Goal: Task Accomplishment & Management: Use online tool/utility

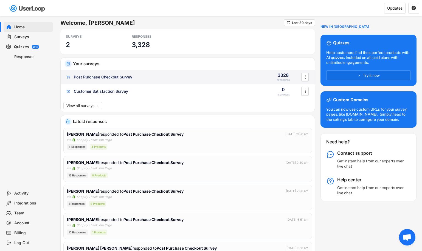
click at [109, 79] on div "Post Purchase Checkout Survey" at bounding box center [103, 76] width 59 height 5
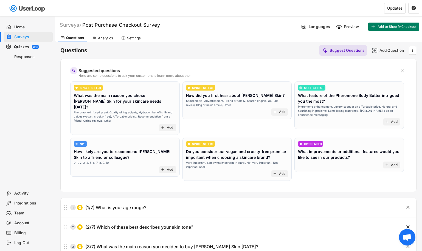
click at [97, 37] on div "Analytics" at bounding box center [103, 38] width 26 height 8
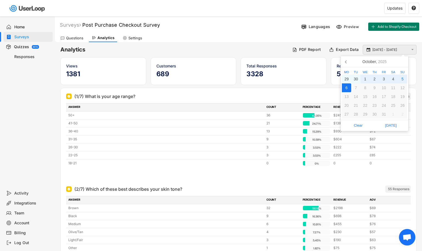
click at [405, 48] on input "[DATE] - [DATE]" at bounding box center [391, 49] width 36 height 5
click at [402, 48] on input "[DATE] - [DATE]" at bounding box center [391, 49] width 36 height 5
click at [373, 79] on div "2" at bounding box center [374, 78] width 9 height 9
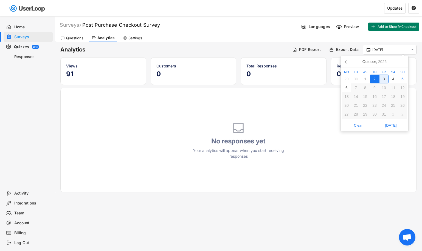
click at [383, 79] on div "3" at bounding box center [384, 78] width 9 height 9
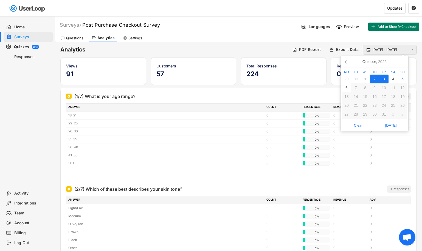
click at [379, 49] on input "[DATE] - [DATE]" at bounding box center [391, 49] width 36 height 5
click at [382, 79] on div "3" at bounding box center [384, 78] width 9 height 9
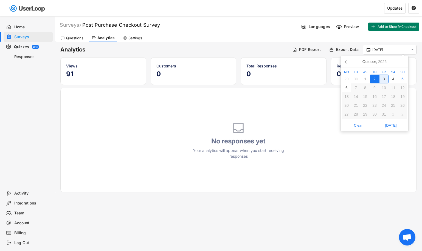
click at [384, 79] on div "3" at bounding box center [384, 78] width 9 height 9
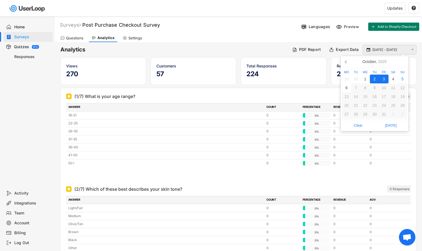
click at [384, 49] on input "[DATE] - [DATE]" at bounding box center [391, 49] width 36 height 5
click at [385, 77] on div "3" at bounding box center [384, 78] width 9 height 9
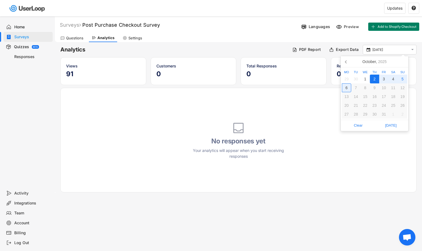
click at [347, 89] on div "6" at bounding box center [346, 87] width 9 height 9
click at [386, 49] on input "[DATE] - [DATE]" at bounding box center [391, 49] width 36 height 5
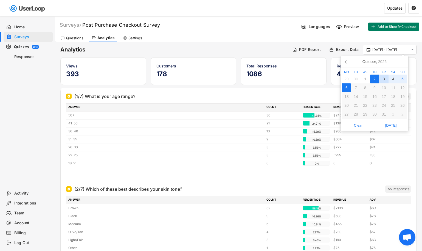
click at [384, 79] on div "3" at bounding box center [384, 78] width 9 height 9
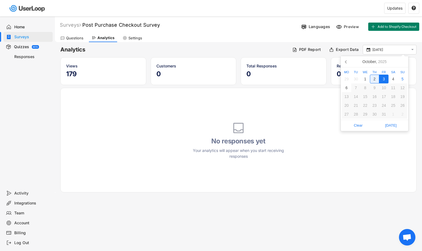
click at [374, 77] on div "2" at bounding box center [374, 78] width 9 height 9
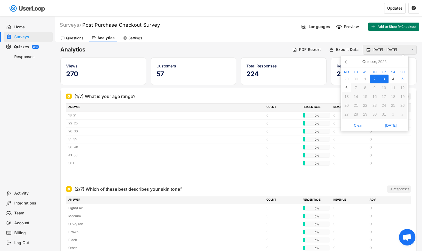
click at [387, 48] on input "[DATE] - [DATE]" at bounding box center [391, 49] width 36 height 5
click at [346, 88] on div "6" at bounding box center [346, 87] width 9 height 9
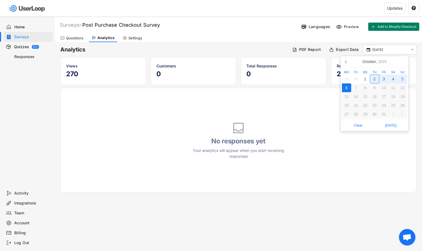
click at [376, 80] on div "2" at bounding box center [374, 78] width 9 height 9
type input "[DATE] - [DATE]"
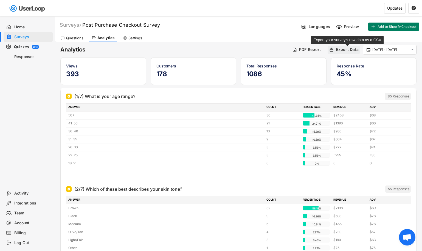
click at [341, 50] on div "Export Data" at bounding box center [347, 49] width 23 height 5
type input "[DATE] - [DATE]"
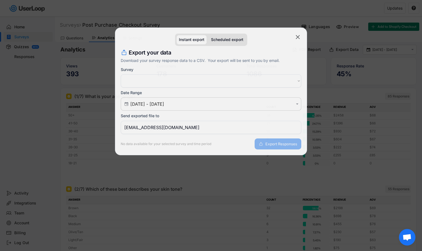
select select ""1348695171700984260__LOOKUP__1758019285573x864422384032175000""
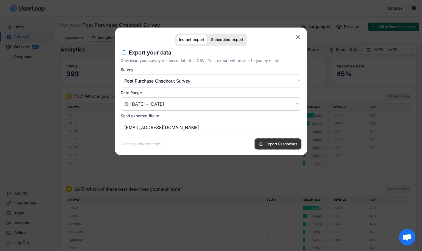
click at [278, 143] on span "Export Responses" at bounding box center [282, 144] width 32 height 4
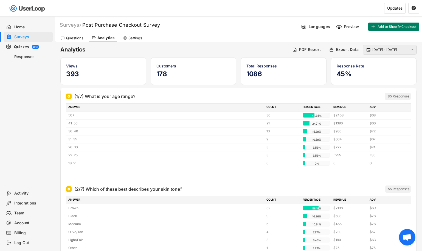
click at [383, 52] on input "[DATE] - [DATE]" at bounding box center [391, 49] width 36 height 5
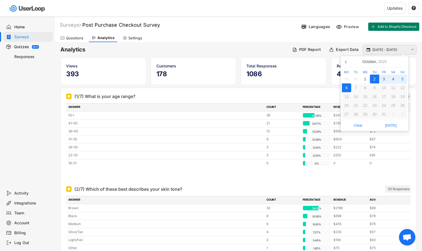
click at [383, 51] on input "[DATE] - [DATE]" at bounding box center [391, 49] width 36 height 5
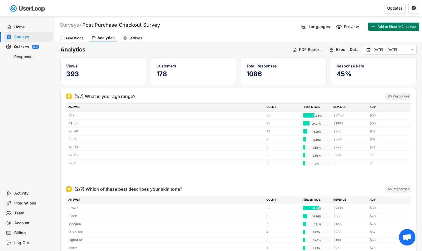
click at [230, 48] on h6 "Analytics" at bounding box center [174, 49] width 228 height 7
